Goal: Find specific page/section: Find specific page/section

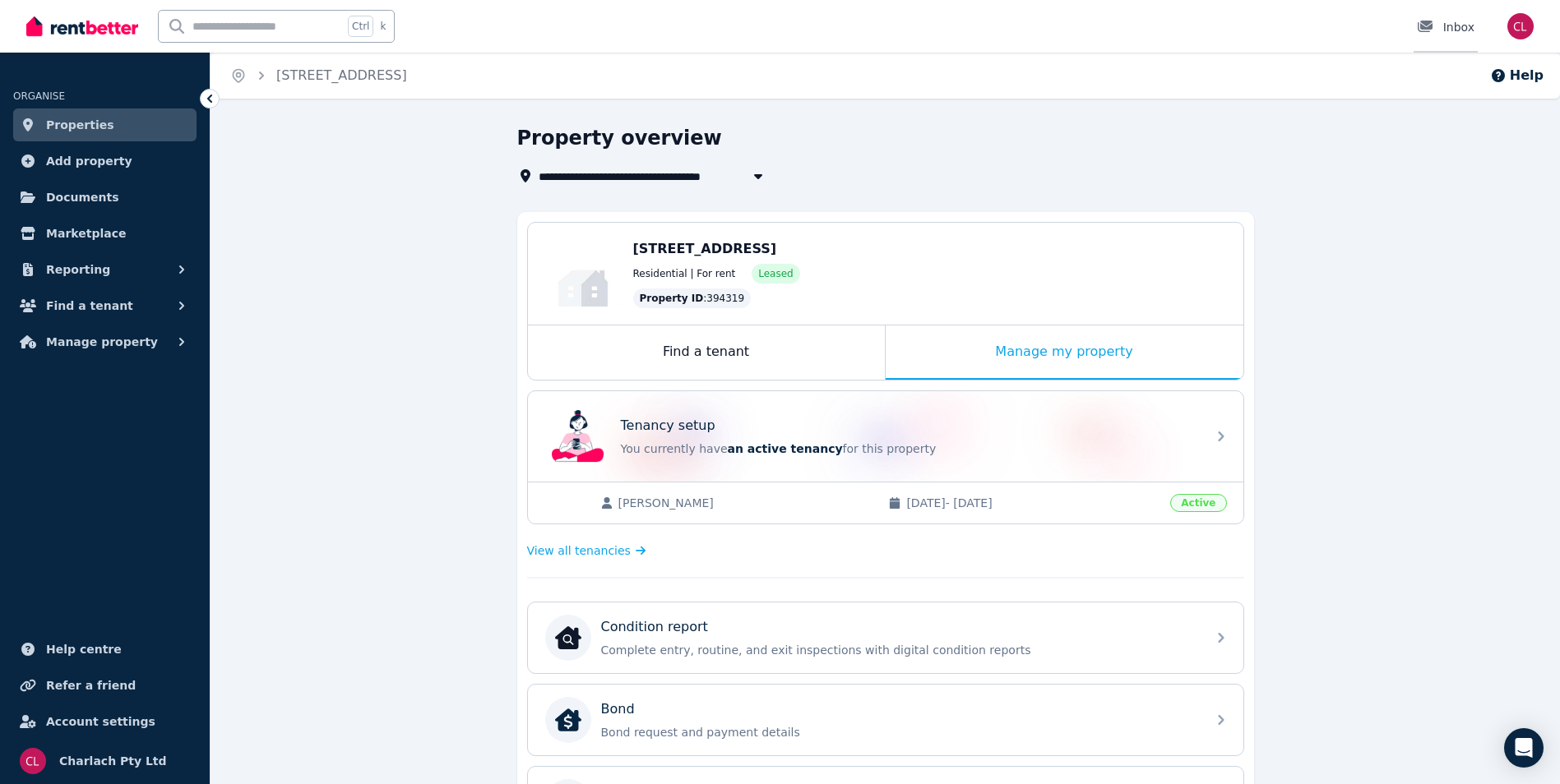
click at [1454, 24] on div "Inbox" at bounding box center [1446, 27] width 58 height 16
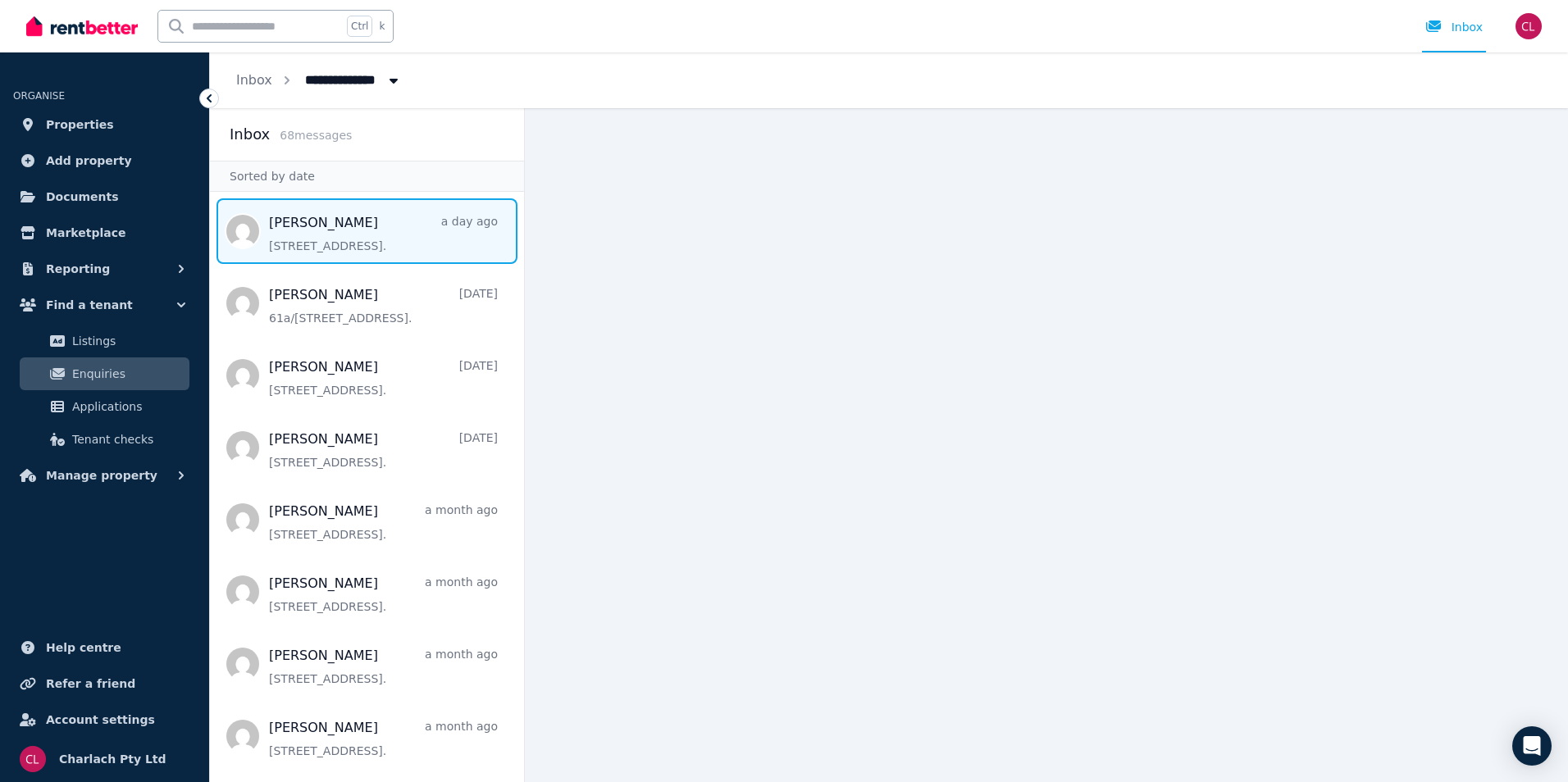
click at [398, 245] on span "Message list" at bounding box center [367, 231] width 314 height 66
